Goal: Task Accomplishment & Management: Manage account settings

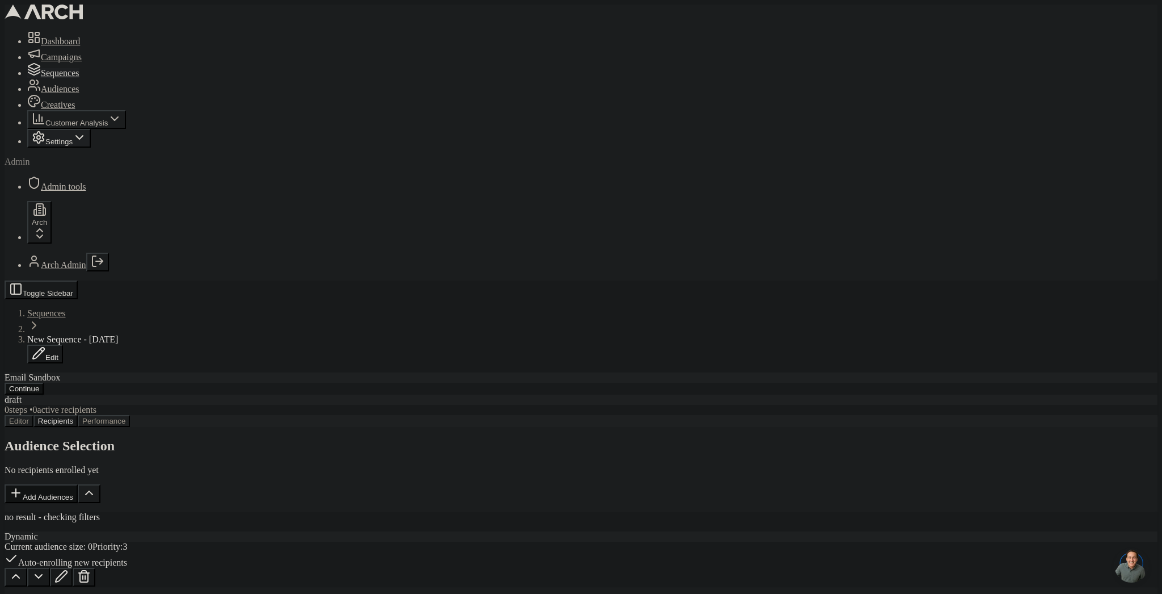
click at [73, 146] on span "Settings" at bounding box center [58, 141] width 27 height 9
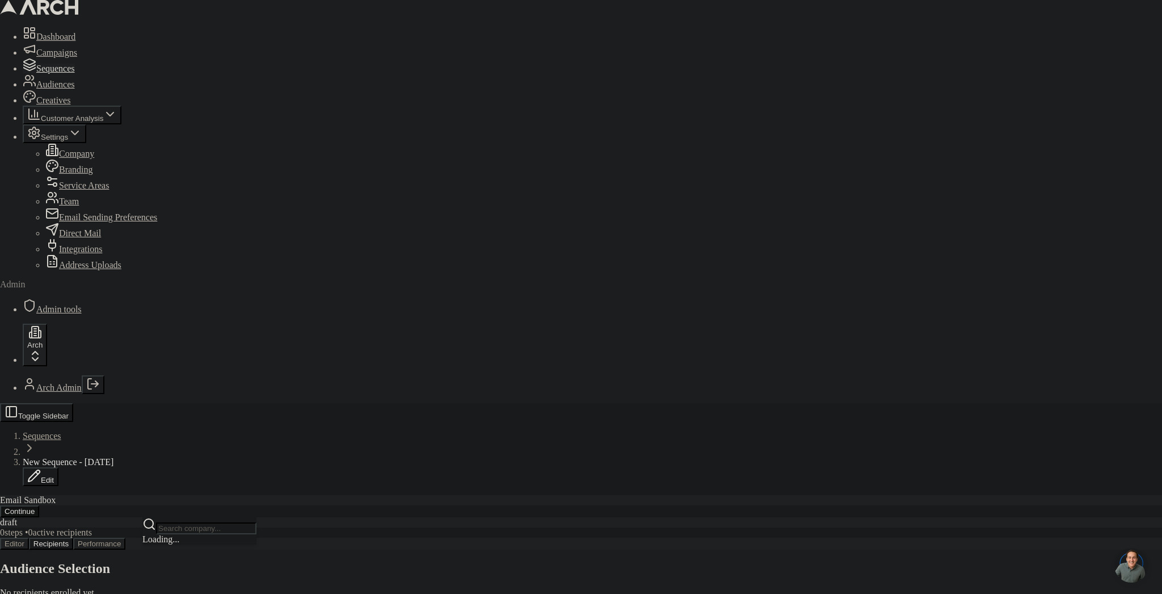
click at [86, 559] on html "Dashboard Campaigns Sequences Audiences Creatives Customer Analysis Settings Co…" at bounding box center [581, 431] width 1162 height 863
click at [193, 545] on div "ST integration account" at bounding box center [199, 537] width 114 height 16
click at [83, 298] on html "Dashboard Campaigns Sequences Audiences Creatives Customer Analysis Settings Co…" at bounding box center [581, 439] width 1162 height 878
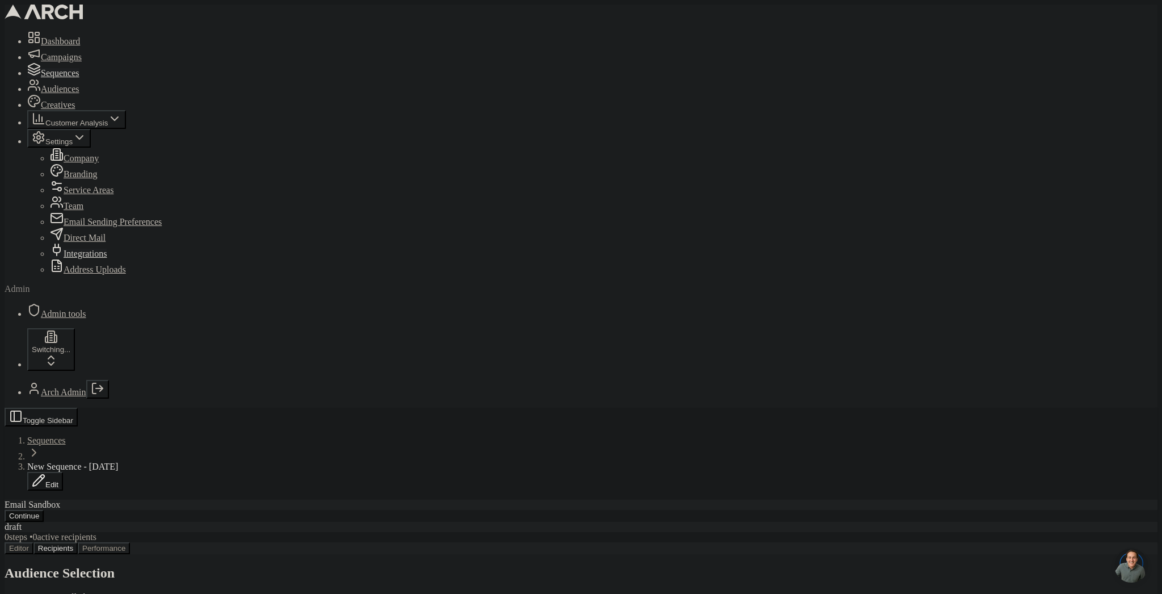
click at [69, 258] on span "Integrations" at bounding box center [85, 254] width 43 height 10
